Goal: Transaction & Acquisition: Purchase product/service

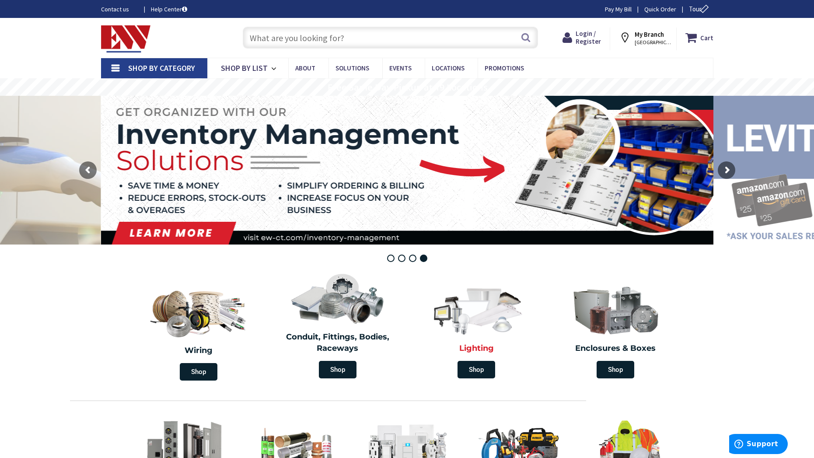
click at [473, 322] on img at bounding box center [476, 309] width 101 height 59
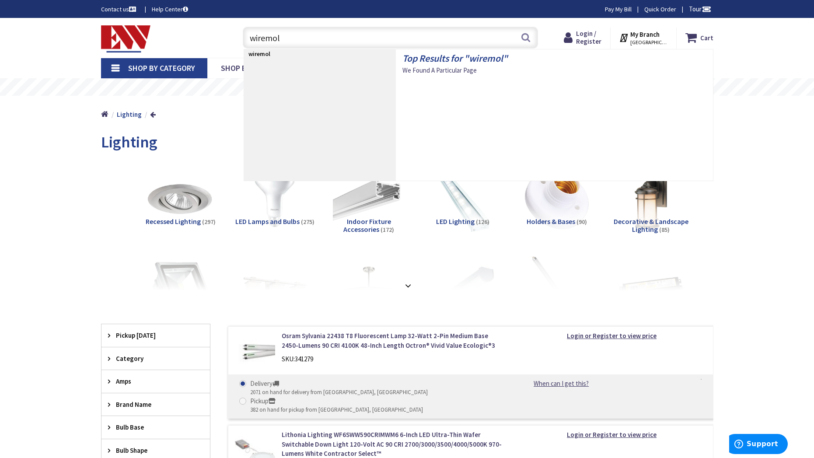
type input "wiremold"
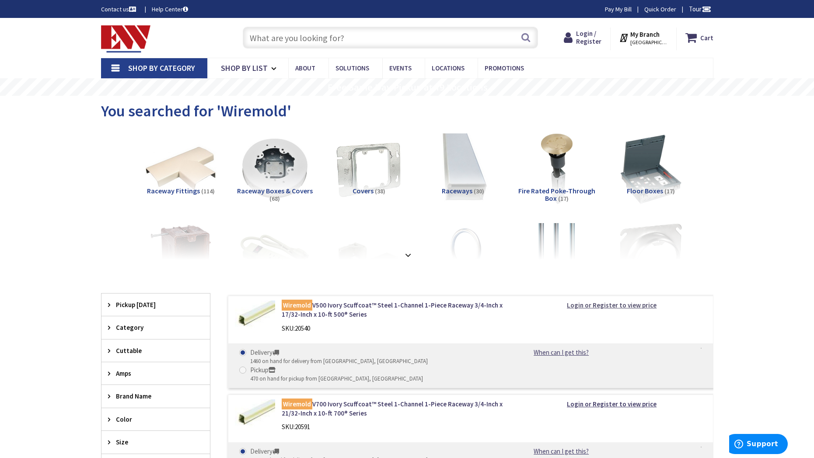
click at [609, 305] on strong "Login or Register to view price" at bounding box center [612, 305] width 90 height 8
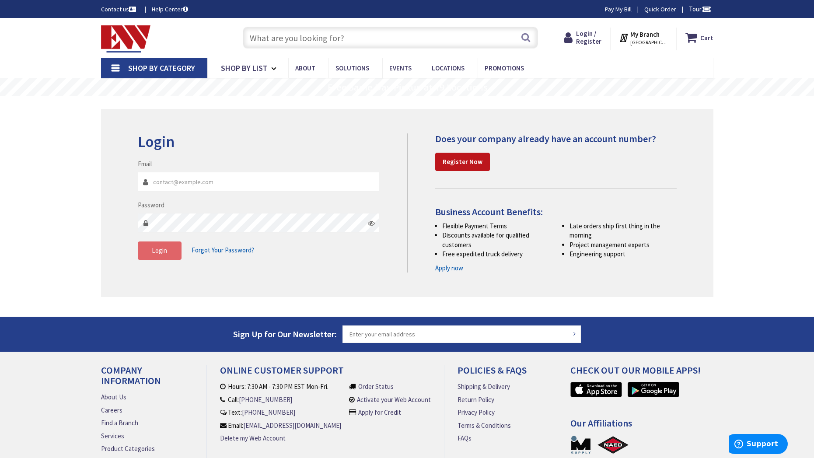
type input "service@jcselectricalservices.com"
click at [155, 257] on button "Login" at bounding box center [160, 250] width 44 height 18
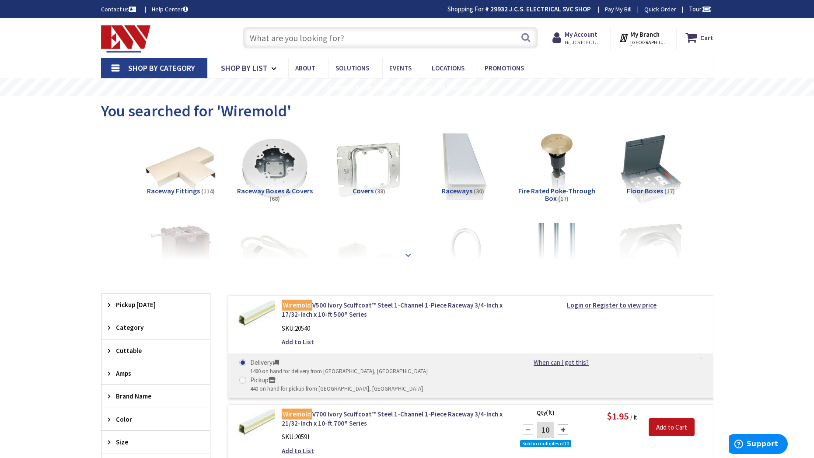
click at [409, 257] on div at bounding box center [407, 236] width 569 height 48
click at [407, 256] on strong at bounding box center [408, 255] width 10 height 10
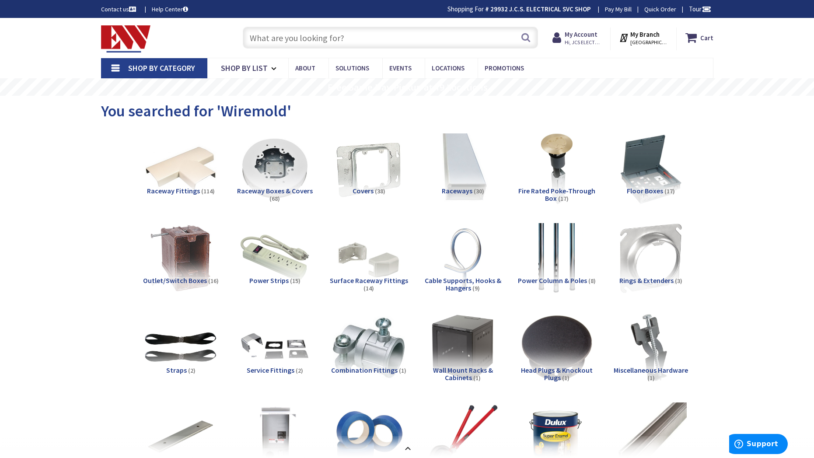
click at [324, 35] on input "text" at bounding box center [390, 38] width 295 height 22
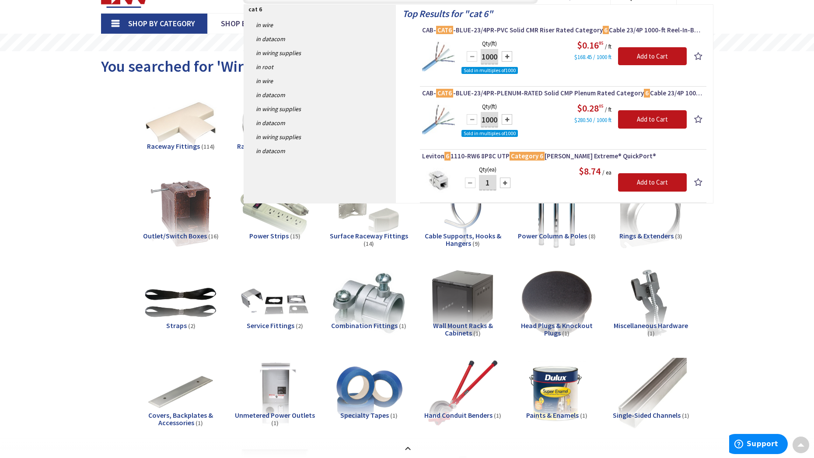
scroll to position [44, 0]
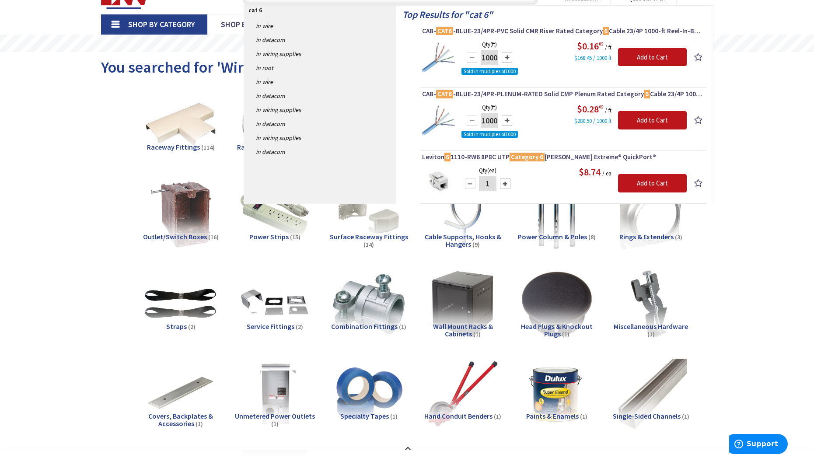
type input "cat 6"
click at [504, 187] on div at bounding box center [505, 183] width 10 height 10
type input "3"
click at [269, 38] on link "in Datacom" at bounding box center [320, 40] width 152 height 14
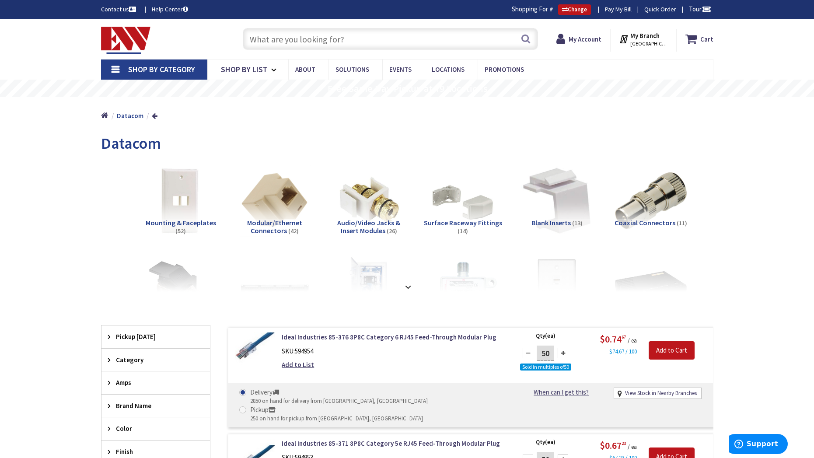
click at [183, 221] on span "Mounting & Faceplates" at bounding box center [181, 222] width 70 height 9
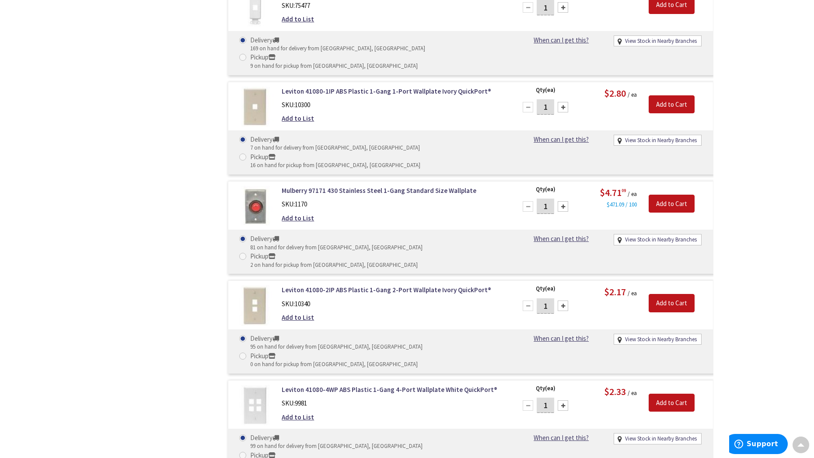
scroll to position [878, 0]
